Goal: Transaction & Acquisition: Book appointment/travel/reservation

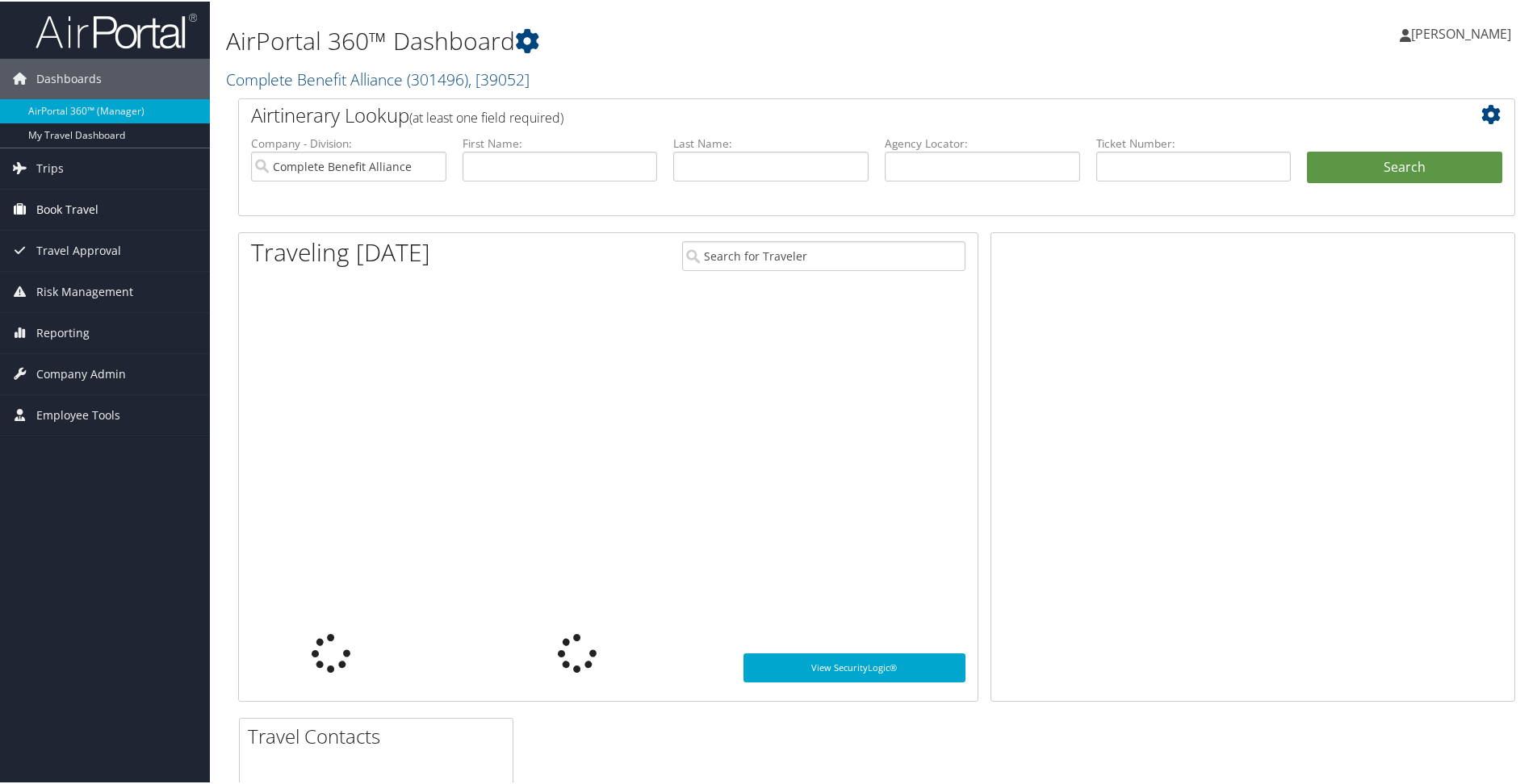
click at [85, 206] on span "Book Travel" at bounding box center [67, 208] width 62 height 41
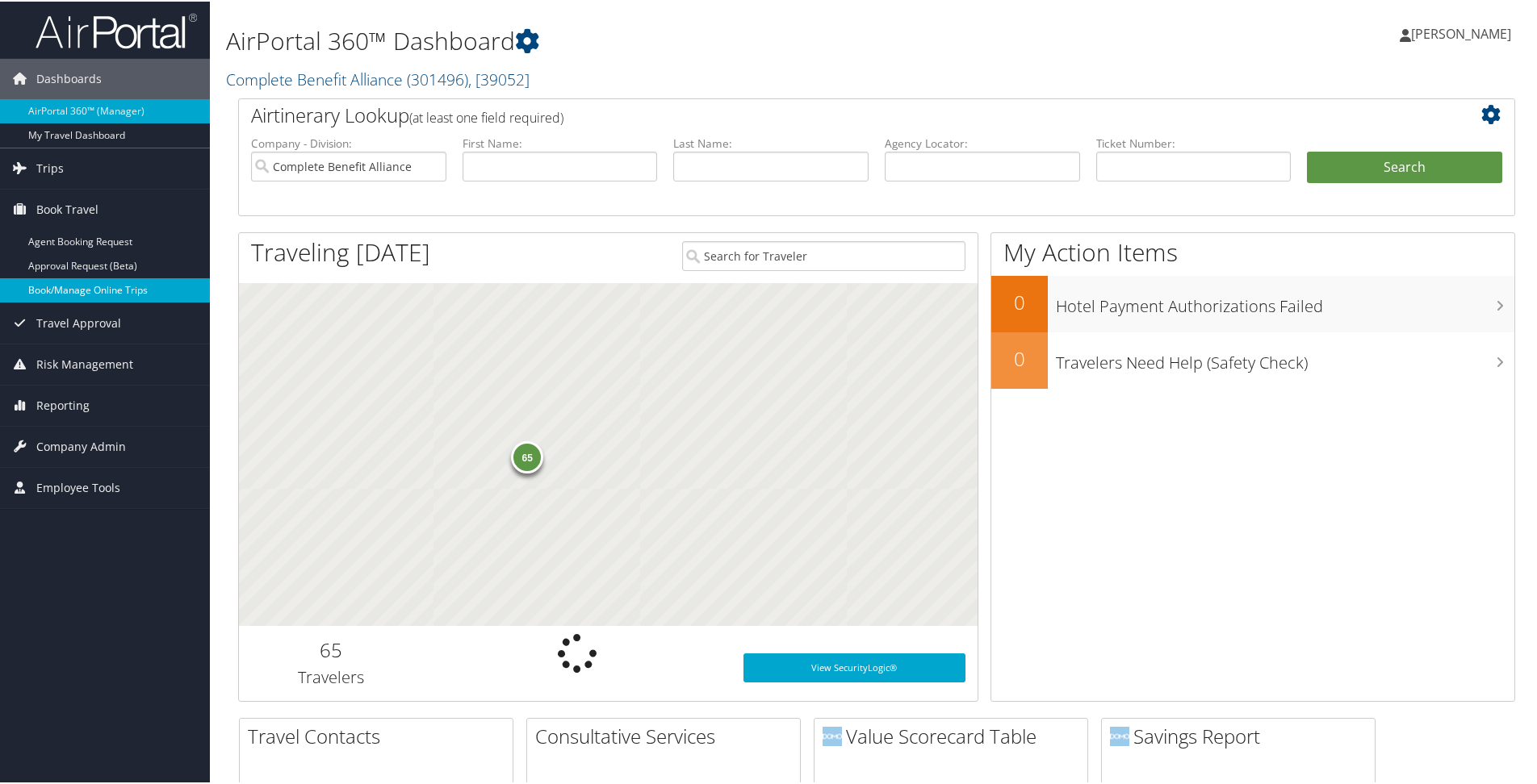
click at [81, 280] on link "Book/Manage Online Trips" at bounding box center [105, 288] width 210 height 24
